Goal: Navigation & Orientation: Find specific page/section

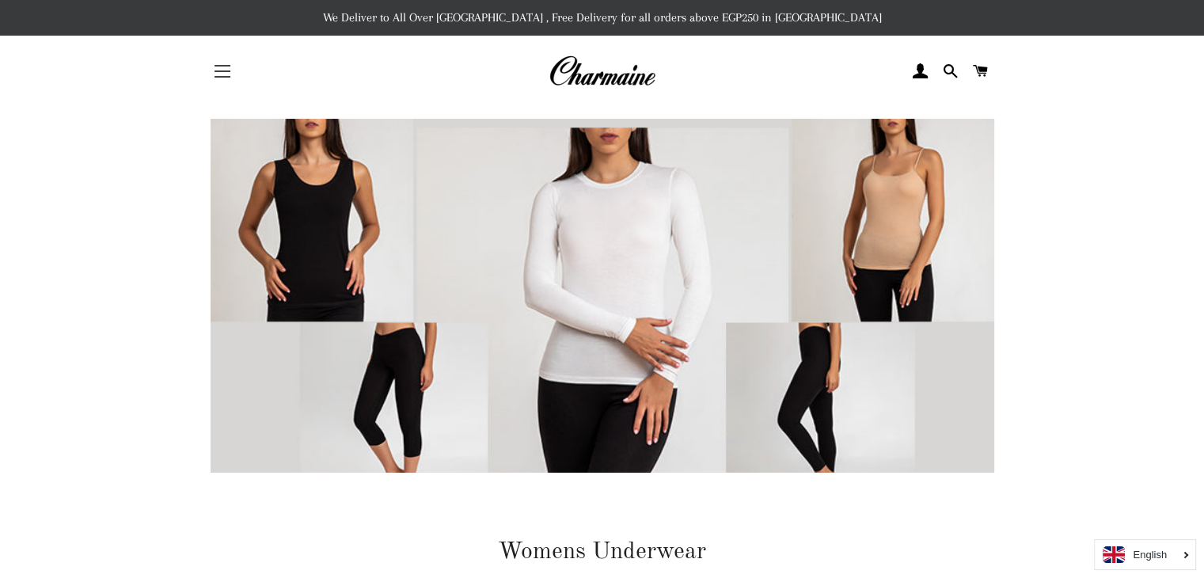
click at [207, 89] on button "Site navigation" at bounding box center [223, 71] width 40 height 40
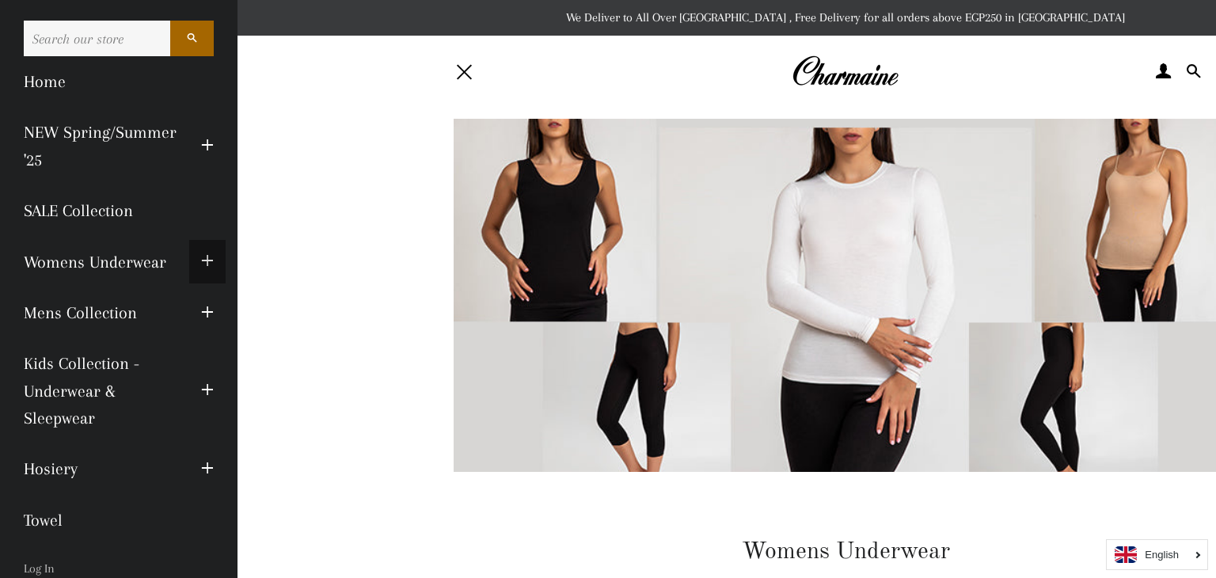
click at [201, 264] on span "button" at bounding box center [207, 262] width 13 height 20
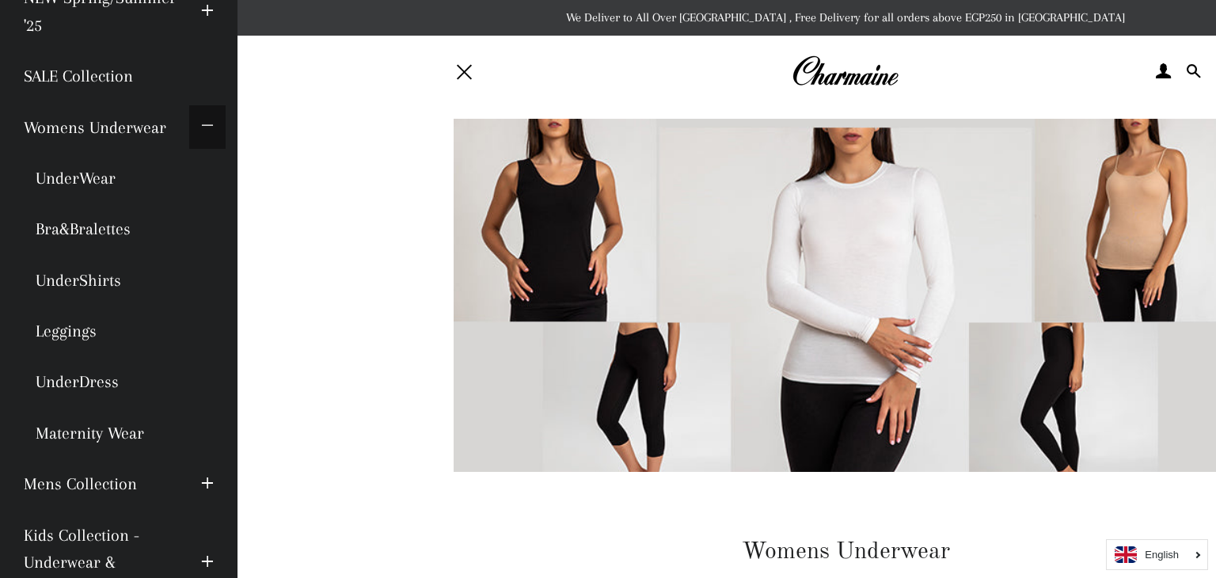
scroll to position [139, 0]
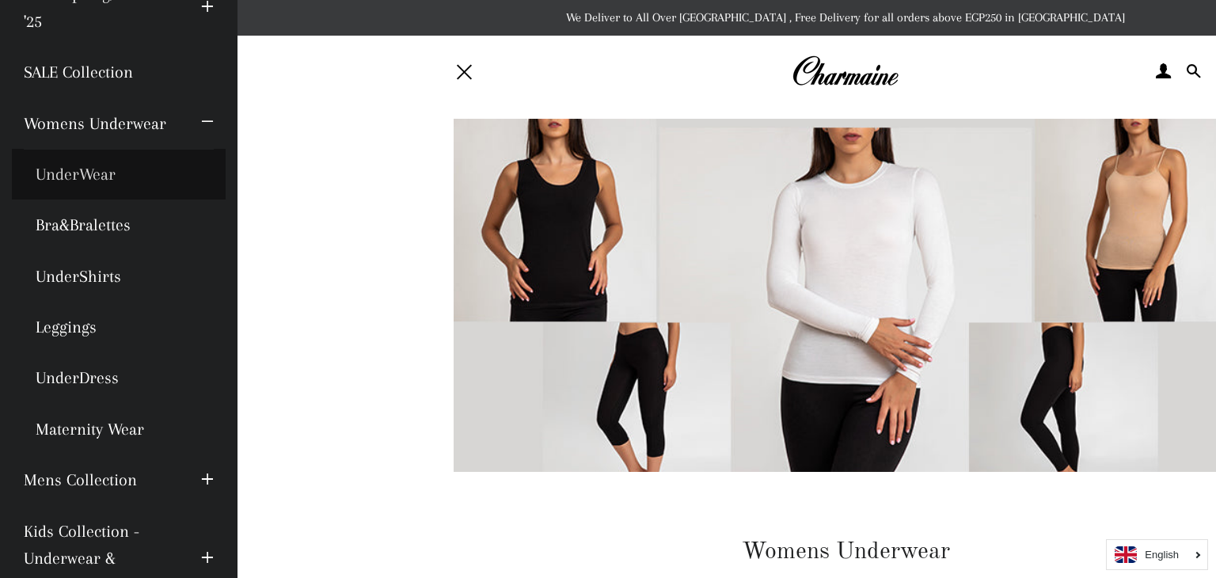
click at [101, 178] on link "UnderWear" at bounding box center [119, 174] width 214 height 51
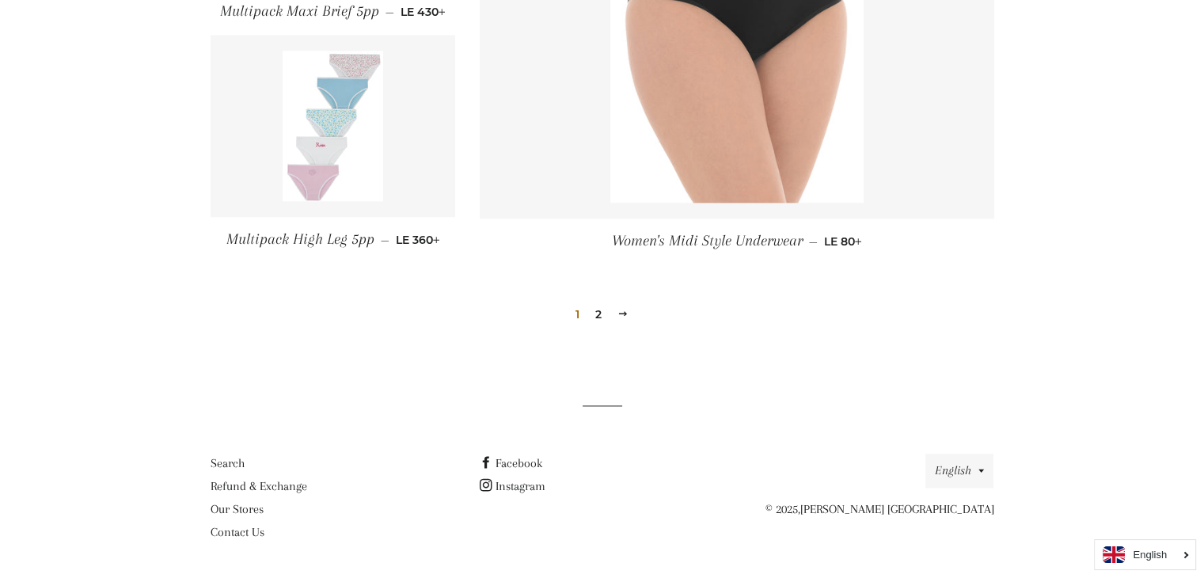
scroll to position [1930, 0]
click at [606, 311] on link "2" at bounding box center [598, 315] width 19 height 24
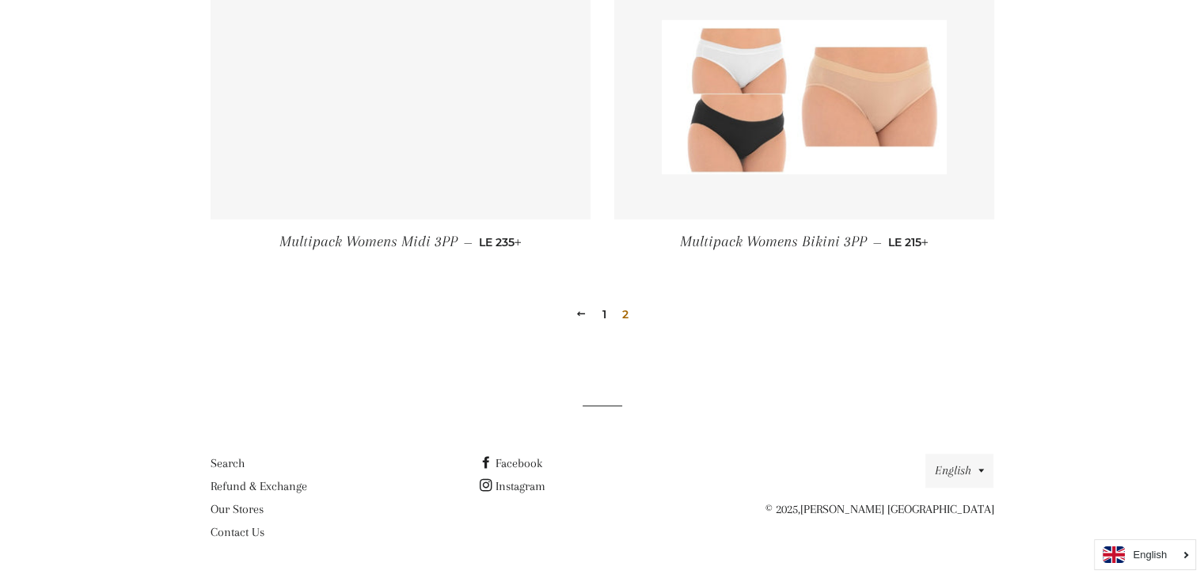
scroll to position [1295, 0]
